Goal: Task Accomplishment & Management: Use online tool/utility

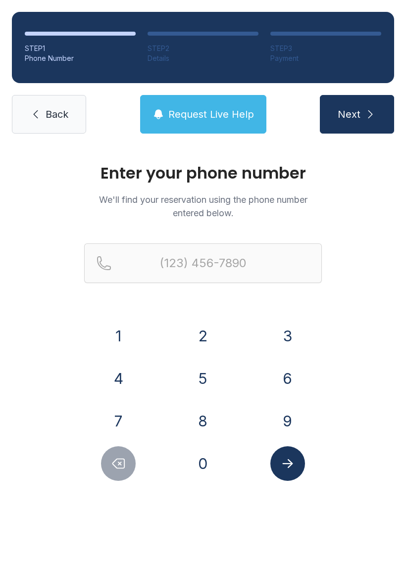
click at [199, 417] on button "8" at bounding box center [202, 421] width 35 height 35
click at [277, 378] on button "6" at bounding box center [287, 378] width 35 height 35
click at [134, 383] on button "4" at bounding box center [118, 378] width 35 height 35
click at [277, 332] on button "3" at bounding box center [287, 336] width 35 height 35
click at [204, 423] on button "8" at bounding box center [202, 421] width 35 height 35
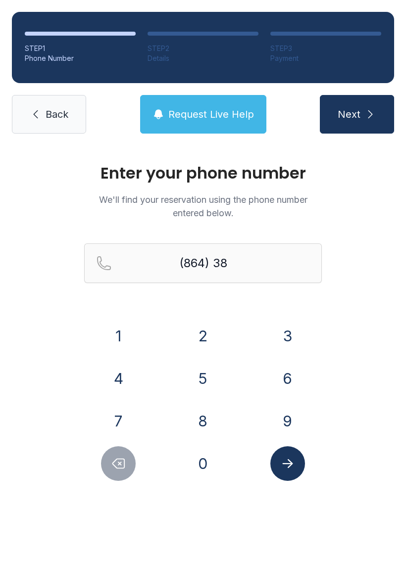
click at [275, 426] on button "9" at bounding box center [287, 421] width 35 height 35
click at [118, 349] on button "1" at bounding box center [118, 336] width 35 height 35
click at [265, 386] on div "6" at bounding box center [287, 378] width 69 height 35
click at [277, 435] on button "9" at bounding box center [287, 421] width 35 height 35
click at [129, 368] on button "4" at bounding box center [118, 378] width 35 height 35
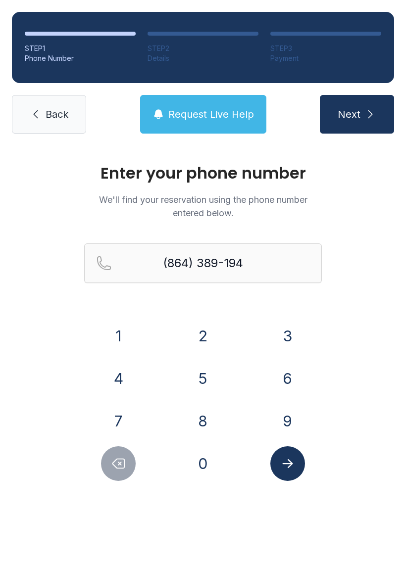
click at [287, 467] on icon "Submit lookup form" at bounding box center [287, 463] width 10 height 9
click at [340, 318] on div "Enter your phone number We'll find your reservation using the phone number ente…" at bounding box center [203, 332] width 406 height 375
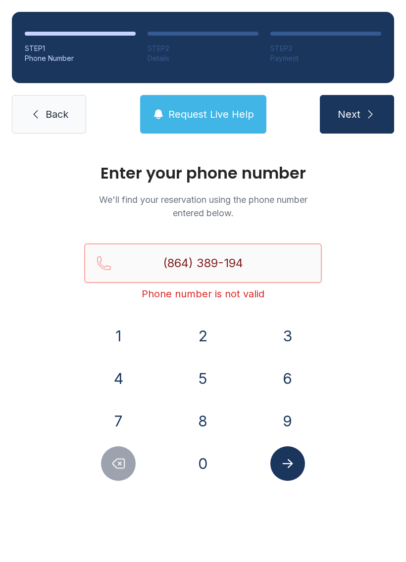
click at [271, 266] on input "(864) 389-194" at bounding box center [202, 263] width 237 height 40
click at [386, 325] on div "Enter your phone number We'll find your reservation using the phone number ente…" at bounding box center [203, 332] width 406 height 375
click at [119, 466] on icon "Delete number" at bounding box center [118, 463] width 15 height 15
click at [122, 461] on icon "Delete number" at bounding box center [118, 463] width 15 height 15
click at [116, 471] on button "Delete number" at bounding box center [118, 463] width 35 height 35
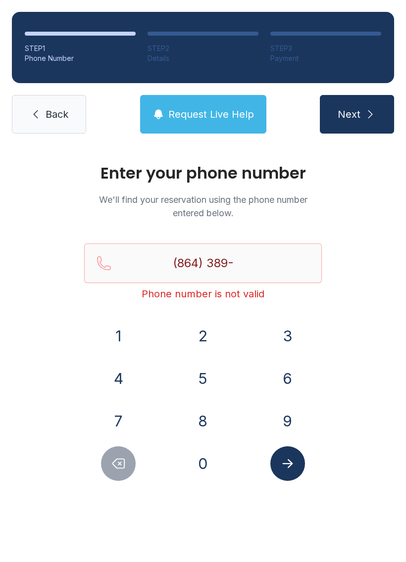
click at [124, 337] on button "1" at bounding box center [118, 336] width 35 height 35
click at [282, 376] on button "6" at bounding box center [287, 378] width 35 height 35
click at [284, 418] on button "9" at bounding box center [287, 421] width 35 height 35
click at [120, 380] on button "4" at bounding box center [118, 378] width 35 height 35
type input "[PHONE_NUMBER]"
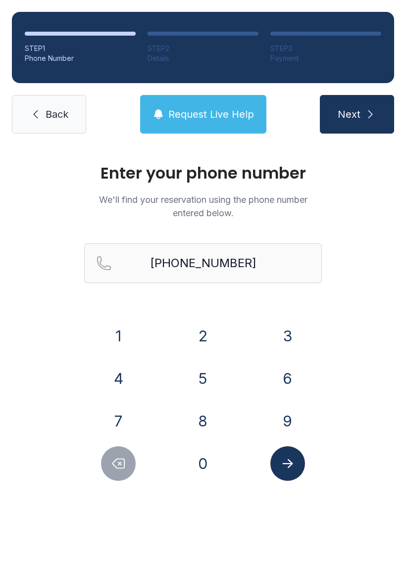
click at [283, 460] on icon "Submit lookup form" at bounding box center [287, 463] width 15 height 15
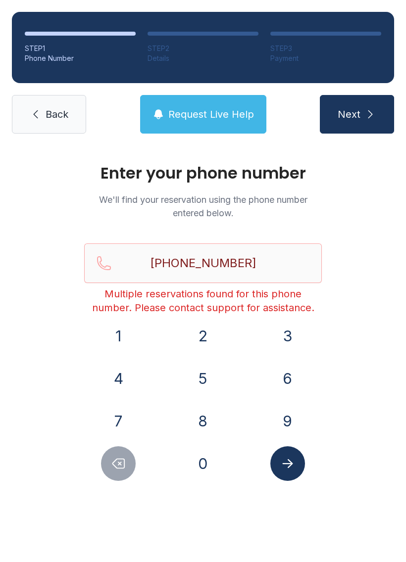
click at [41, 101] on link "Back" at bounding box center [49, 114] width 74 height 39
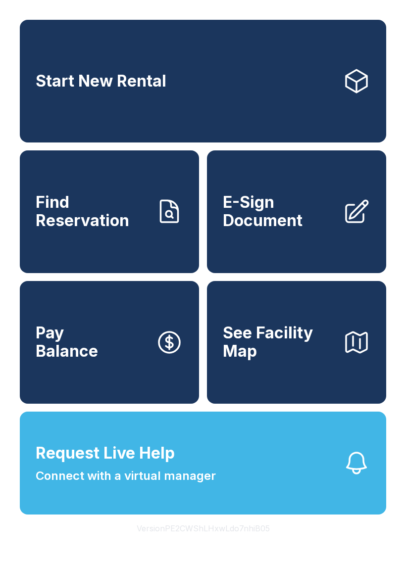
click at [102, 224] on span "Find Reservation" at bounding box center [92, 211] width 112 height 36
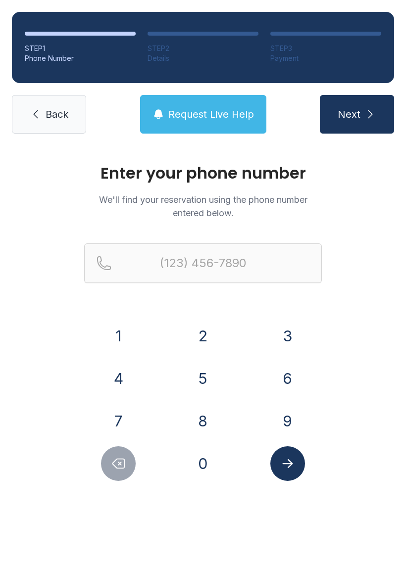
click at [200, 415] on button "8" at bounding box center [202, 421] width 35 height 35
click at [273, 376] on button "6" at bounding box center [287, 378] width 35 height 35
click at [114, 382] on button "4" at bounding box center [118, 378] width 35 height 35
click at [278, 333] on button "3" at bounding box center [287, 336] width 35 height 35
click at [194, 423] on button "8" at bounding box center [202, 421] width 35 height 35
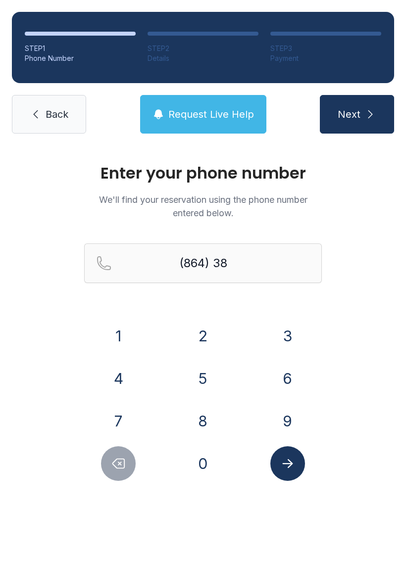
click at [280, 421] on button "9" at bounding box center [287, 421] width 35 height 35
click at [118, 336] on button "1" at bounding box center [118, 336] width 35 height 35
click at [277, 380] on button "6" at bounding box center [287, 378] width 35 height 35
click at [286, 421] on button "9" at bounding box center [287, 421] width 35 height 35
click at [136, 379] on button "4" at bounding box center [118, 378] width 35 height 35
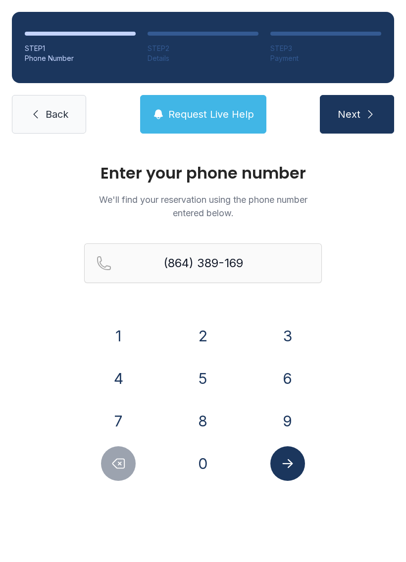
type input "[PHONE_NUMBER]"
click at [284, 470] on icon "Submit lookup form" at bounding box center [287, 463] width 15 height 15
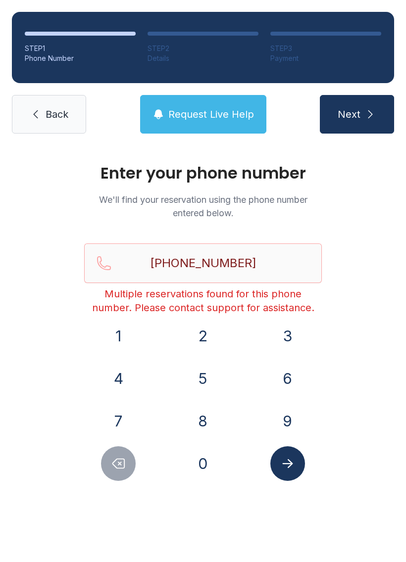
click at [41, 116] on icon at bounding box center [36, 114] width 12 height 12
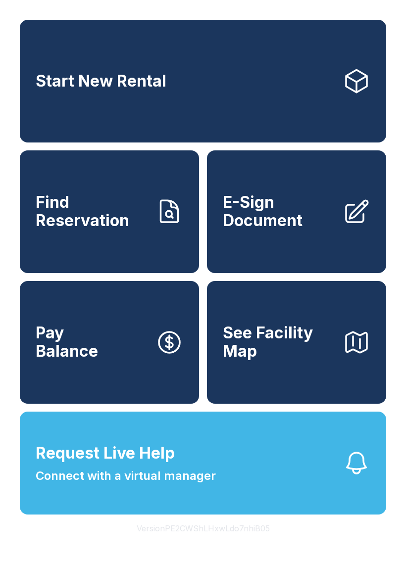
click at [296, 230] on span "E-Sign Document" at bounding box center [279, 211] width 112 height 36
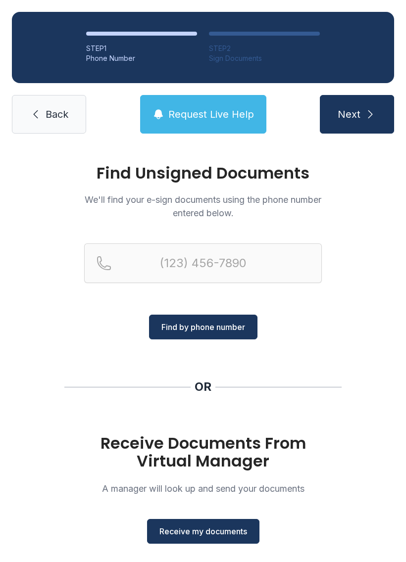
click at [214, 516] on div "Receive Documents From Virtual Manager A manager will look up and send your doc…" at bounding box center [202, 488] width 237 height 109
click at [205, 550] on div "Find Unsigned Documents We'll find your e-sign documents using the phone number…" at bounding box center [203, 364] width 406 height 438
click at [180, 540] on button "Receive my documents" at bounding box center [203, 531] width 112 height 25
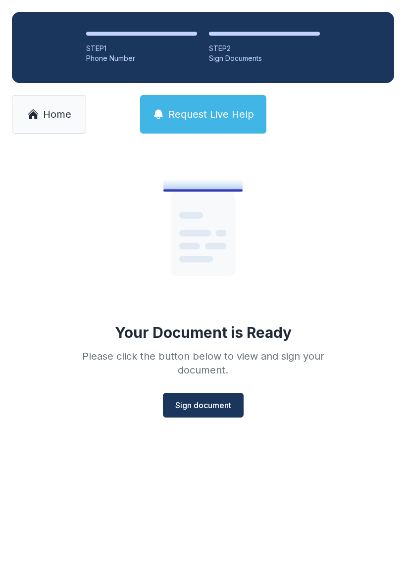
click at [203, 402] on span "Sign document" at bounding box center [203, 405] width 56 height 12
click at [46, 107] on span "Home" at bounding box center [57, 114] width 28 height 14
